Goal: Understand process/instructions: Learn how to perform a task or action

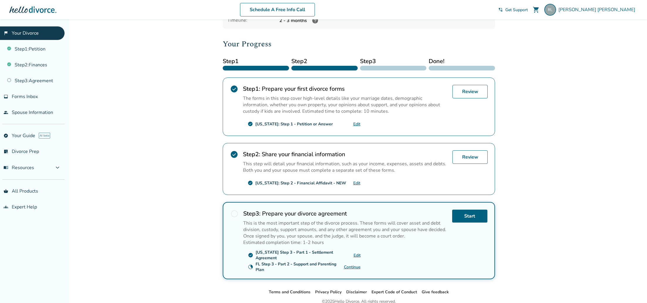
scroll to position [87, 0]
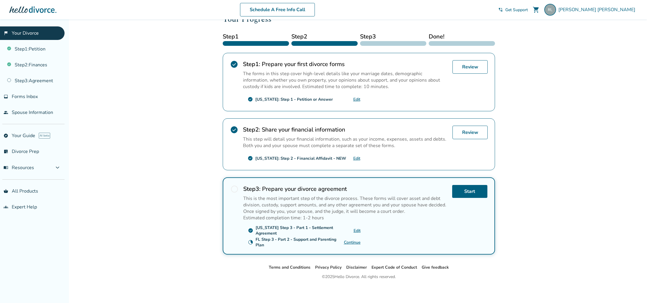
click at [352, 240] on link "Continue" at bounding box center [352, 242] width 17 height 6
